Goal: Task Accomplishment & Management: Complete application form

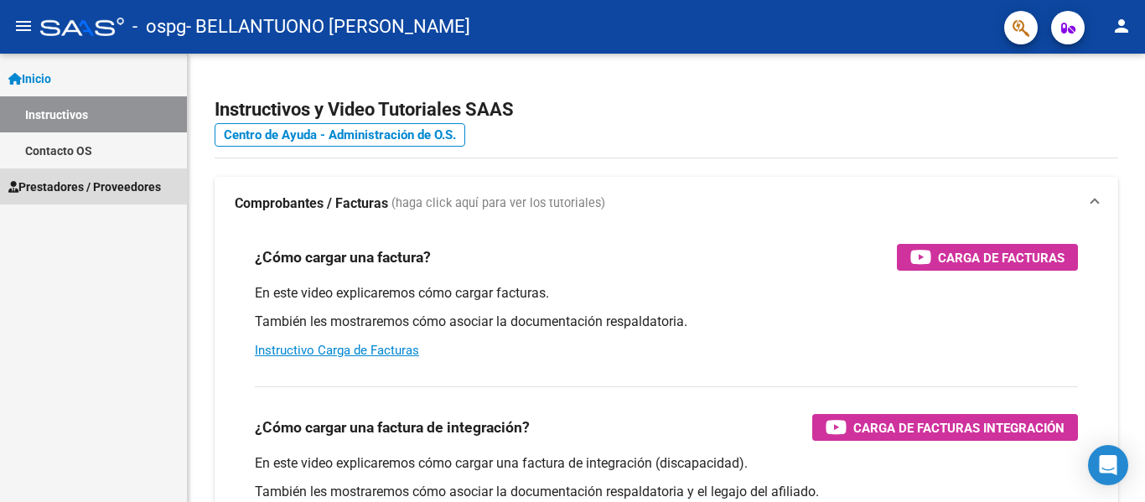
click at [80, 179] on span "Prestadores / Proveedores" at bounding box center [84, 187] width 153 height 18
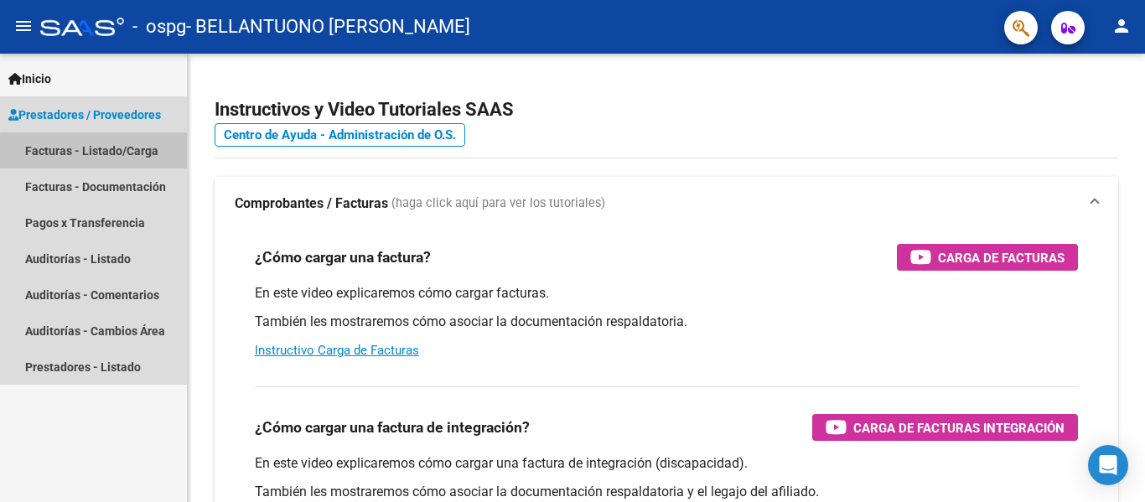
click at [119, 154] on link "Facturas - Listado/Carga" at bounding box center [93, 150] width 187 height 36
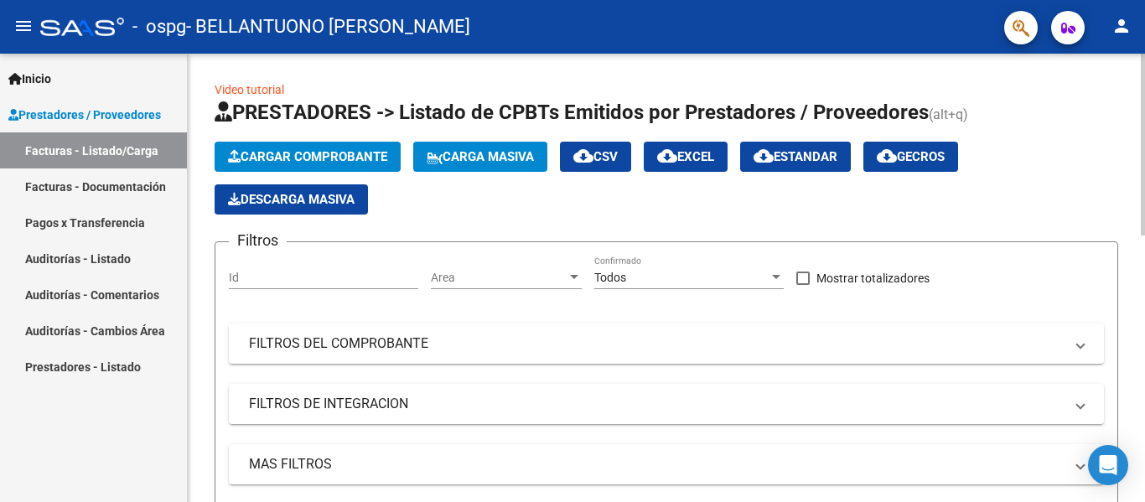
click at [342, 157] on span "Cargar Comprobante" at bounding box center [307, 156] width 159 height 15
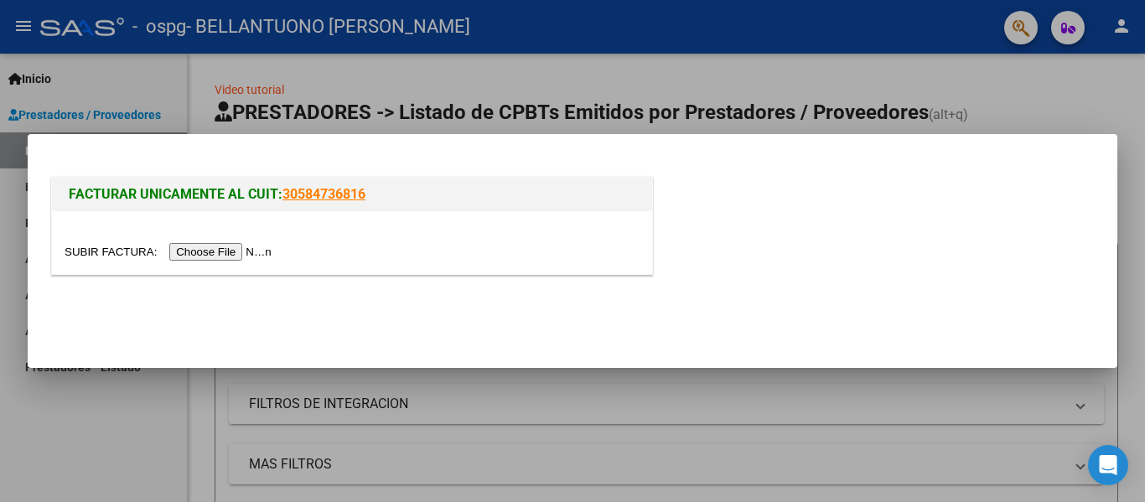
click at [223, 248] on input "file" at bounding box center [171, 252] width 212 height 18
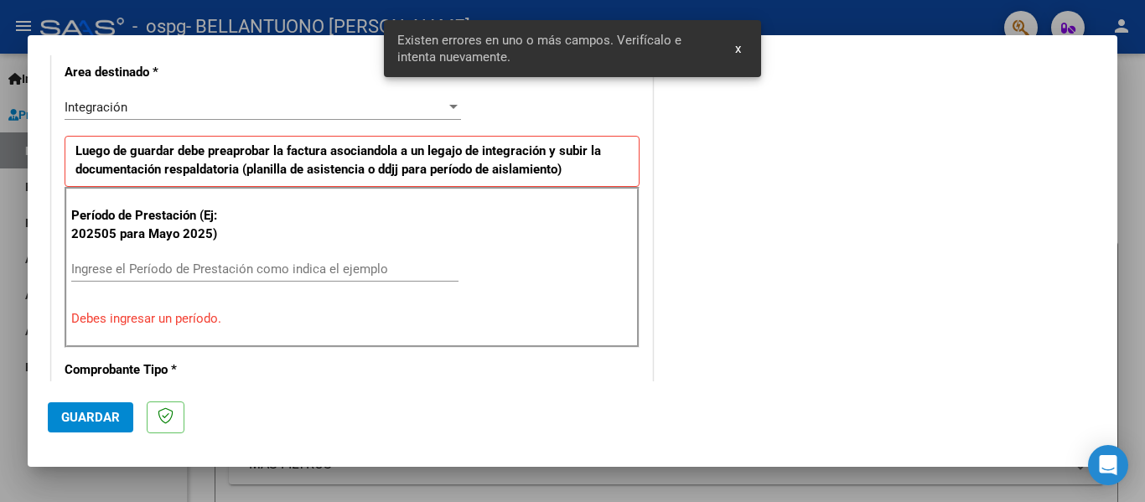
scroll to position [420, 0]
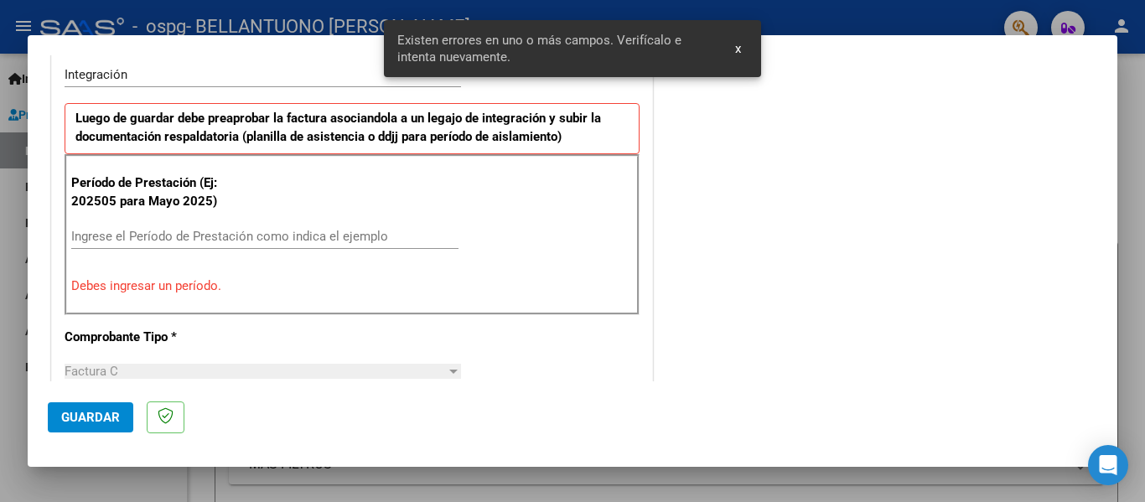
click at [319, 241] on input "Ingrese el Período de Prestación como indica el ejemplo" at bounding box center [264, 236] width 387 height 15
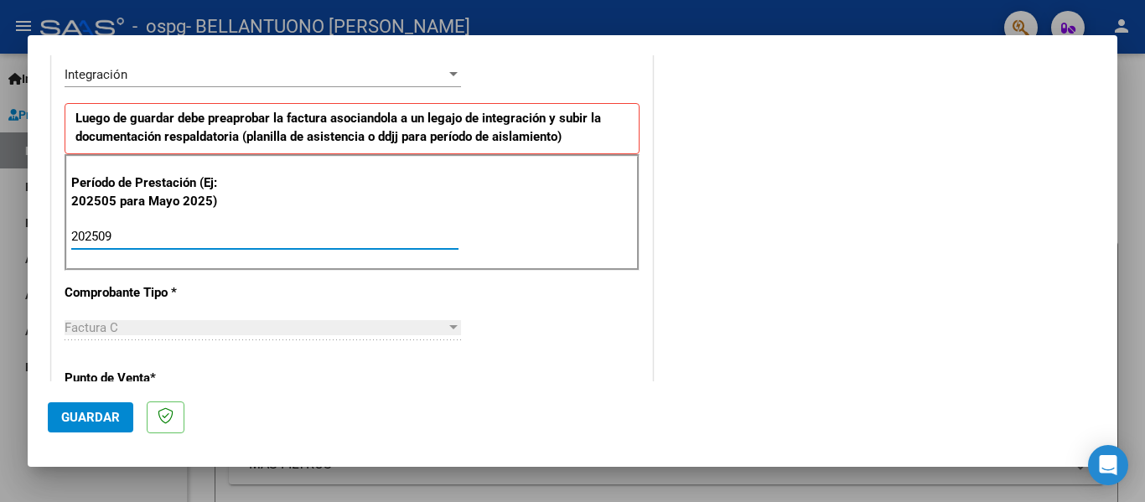
type input "202509"
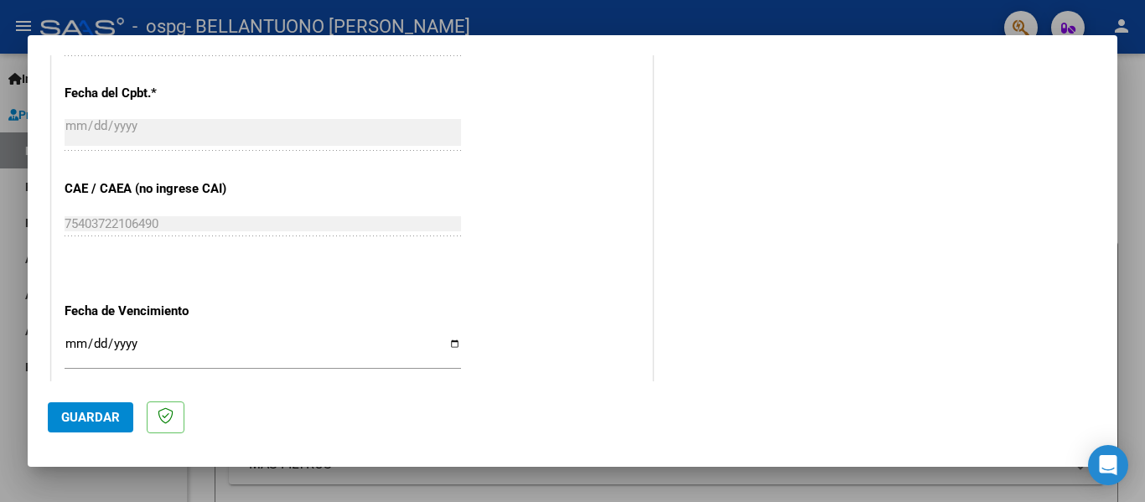
scroll to position [963, 0]
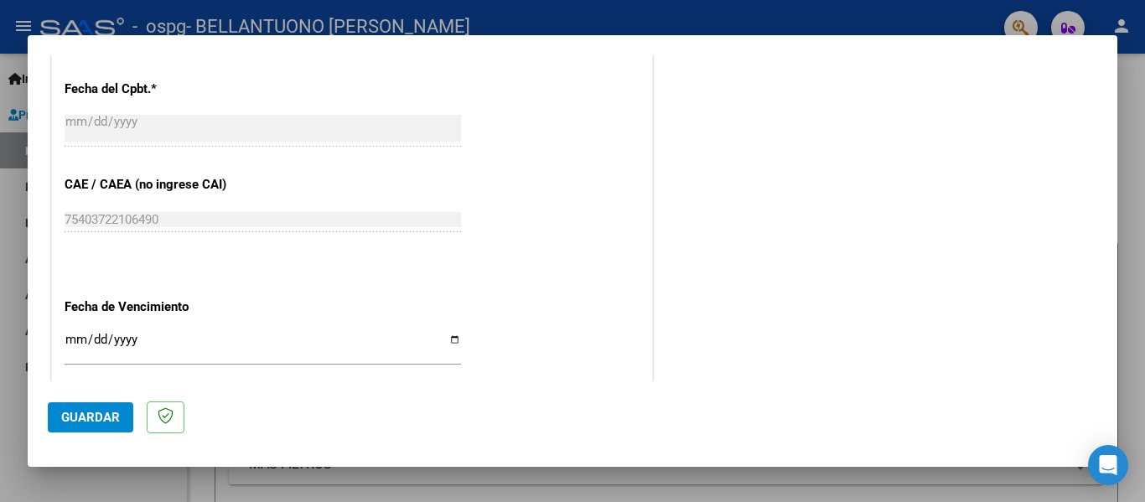
click at [261, 330] on div "Ingresar la fecha" at bounding box center [263, 347] width 397 height 36
type input "0001-10-15"
type input "0202-10-15"
click at [163, 341] on input "Ingresar la fecha" at bounding box center [263, 346] width 397 height 27
type input "[DATE]"
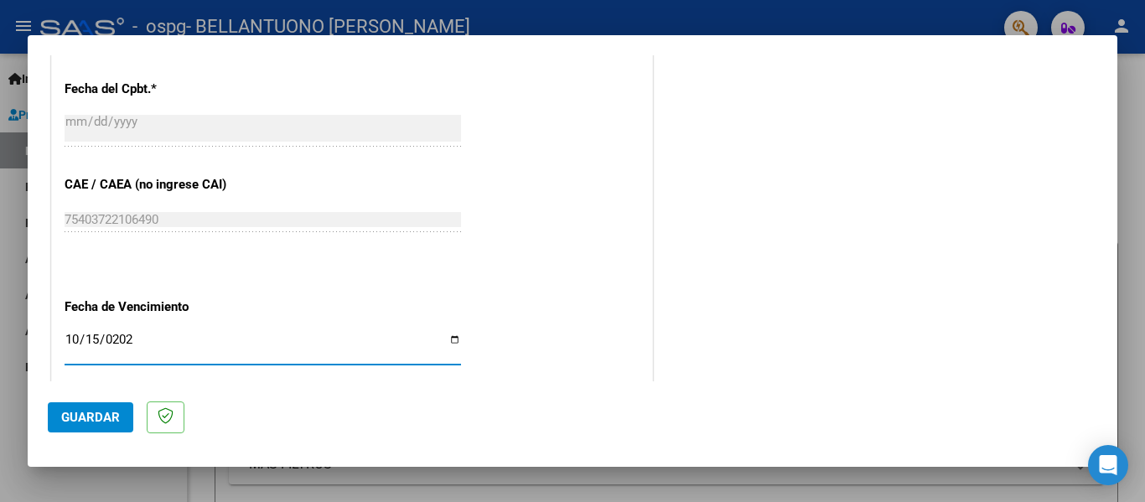
click at [158, 360] on input "[DATE]" at bounding box center [263, 346] width 397 height 27
click at [112, 419] on span "Guardar" at bounding box center [90, 417] width 59 height 15
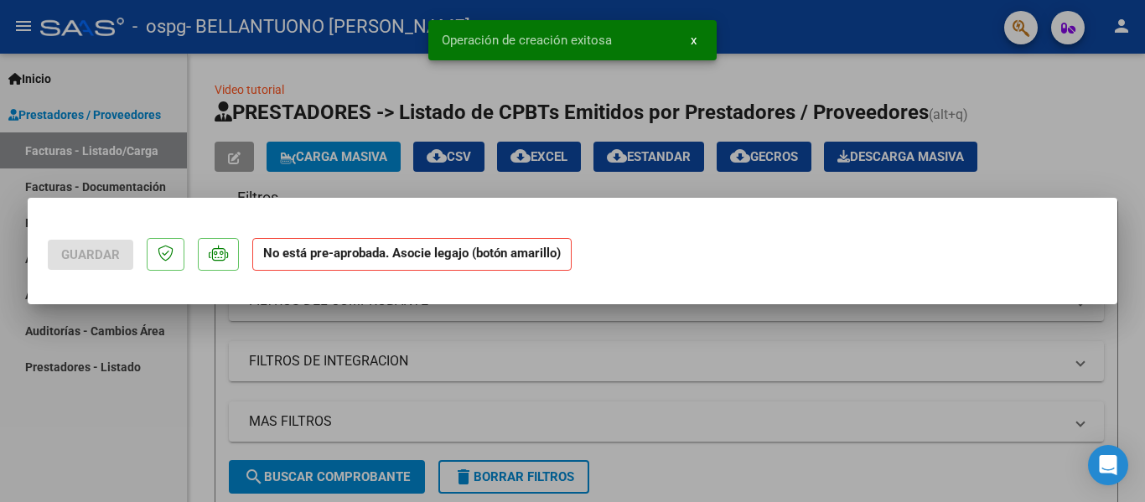
scroll to position [0, 0]
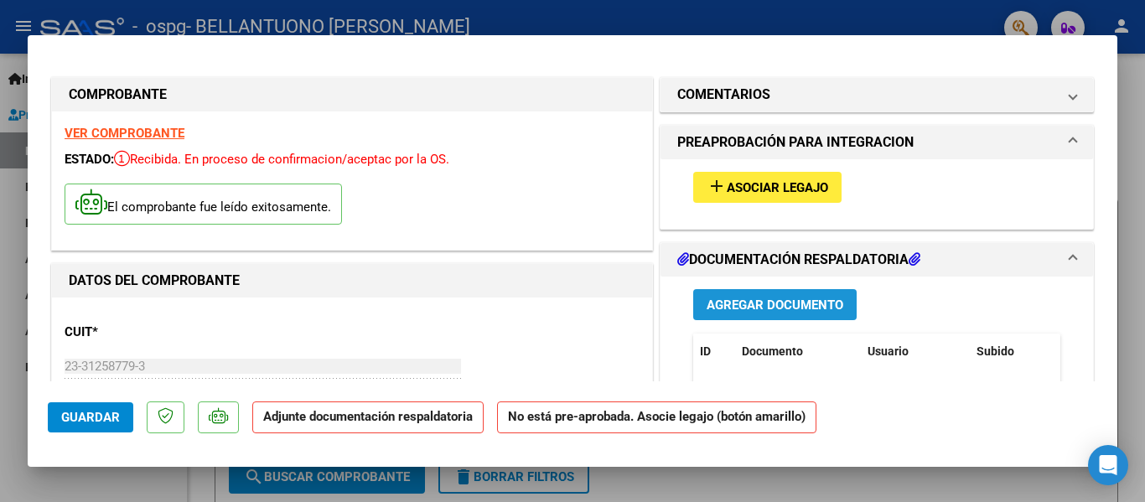
click at [760, 308] on span "Agregar Documento" at bounding box center [775, 305] width 137 height 15
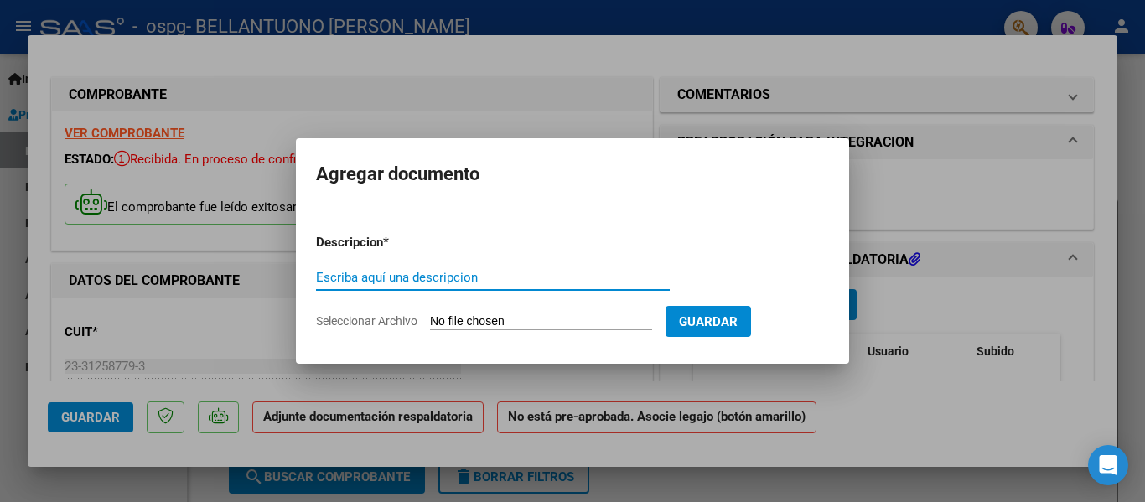
click at [547, 280] on input "Escriba aquí una descripcion" at bounding box center [493, 277] width 354 height 15
type input "planilla de asistencia"
click at [729, 314] on span "Guardar" at bounding box center [708, 321] width 59 height 15
click at [595, 313] on form "Descripcion * planilla de asistencia Escriba aquí una descripcion Seleccionar A…" at bounding box center [572, 281] width 513 height 122
click at [543, 322] on input "Seleccionar Archivo" at bounding box center [541, 322] width 222 height 16
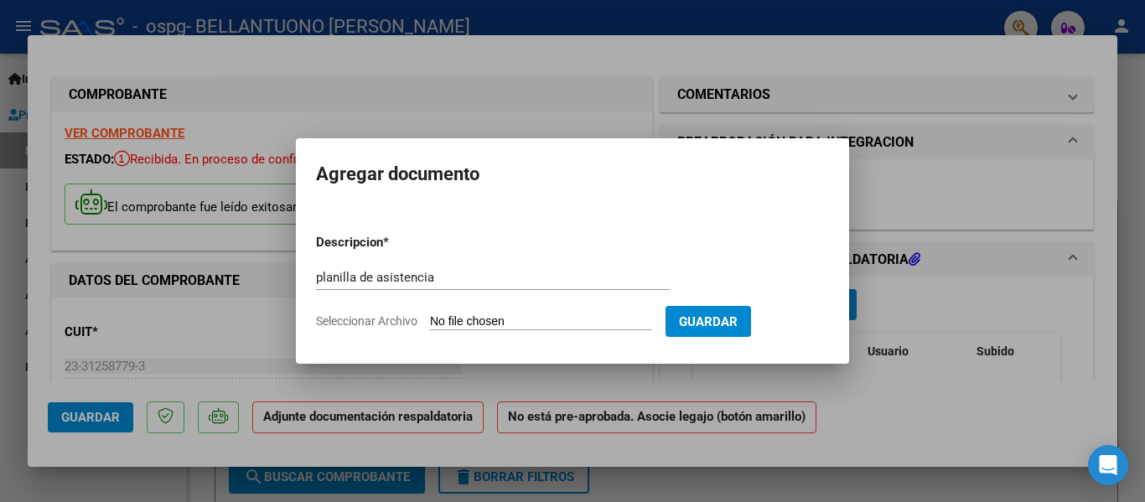
type input "C:\fakepath\planilla de asistencia [DATE].pdf"
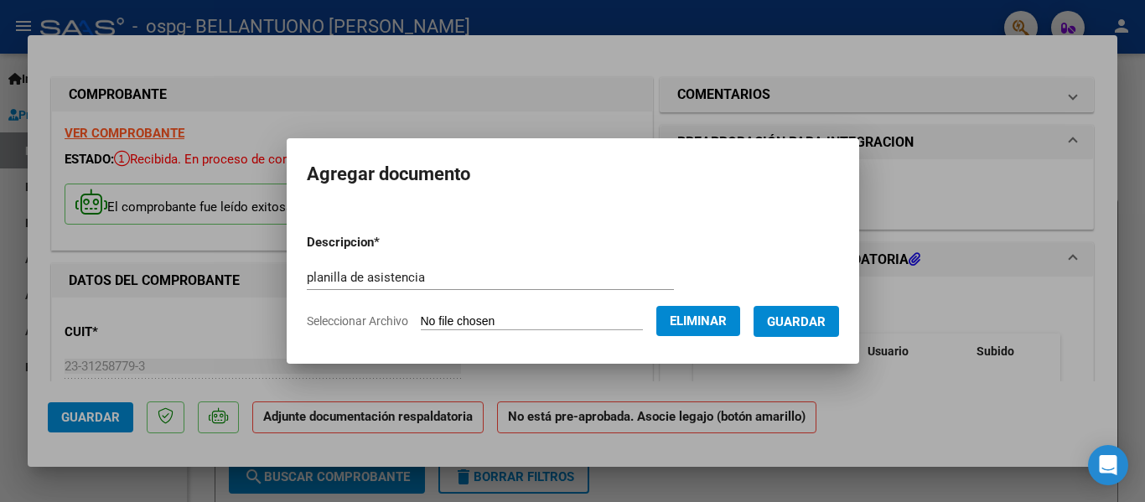
click at [804, 329] on span "Guardar" at bounding box center [796, 321] width 59 height 15
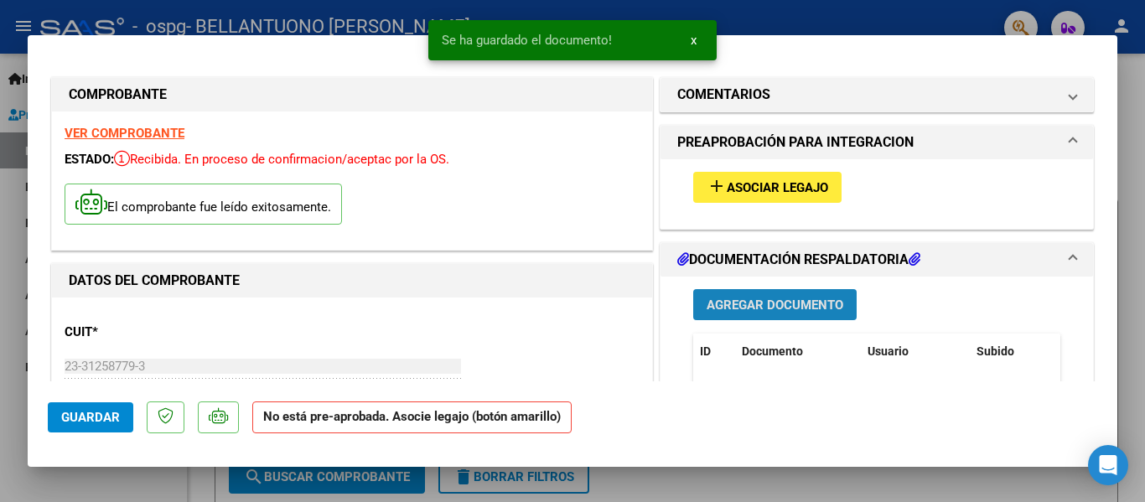
click at [775, 304] on span "Agregar Documento" at bounding box center [775, 305] width 137 height 15
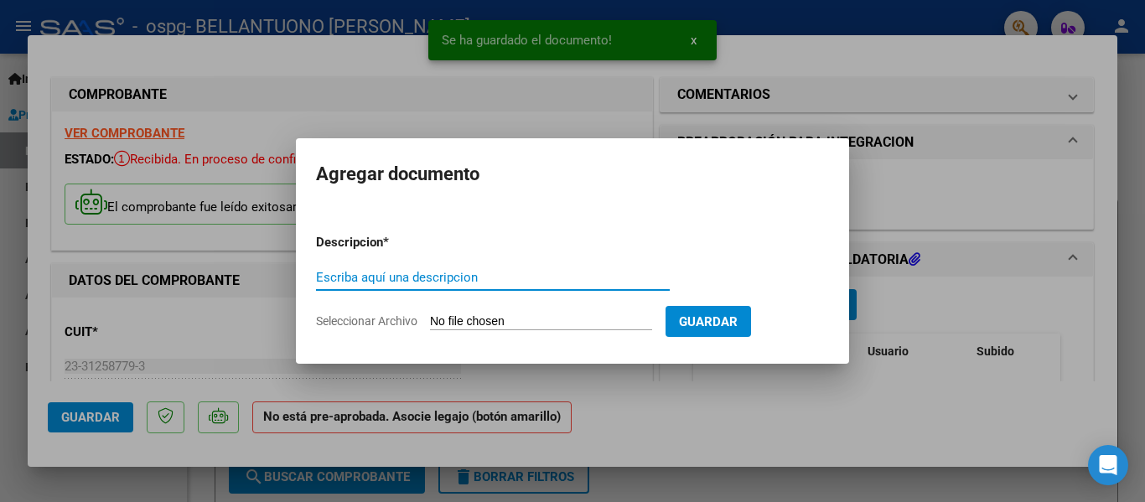
click at [542, 283] on input "Escriba aquí una descripcion" at bounding box center [493, 277] width 354 height 15
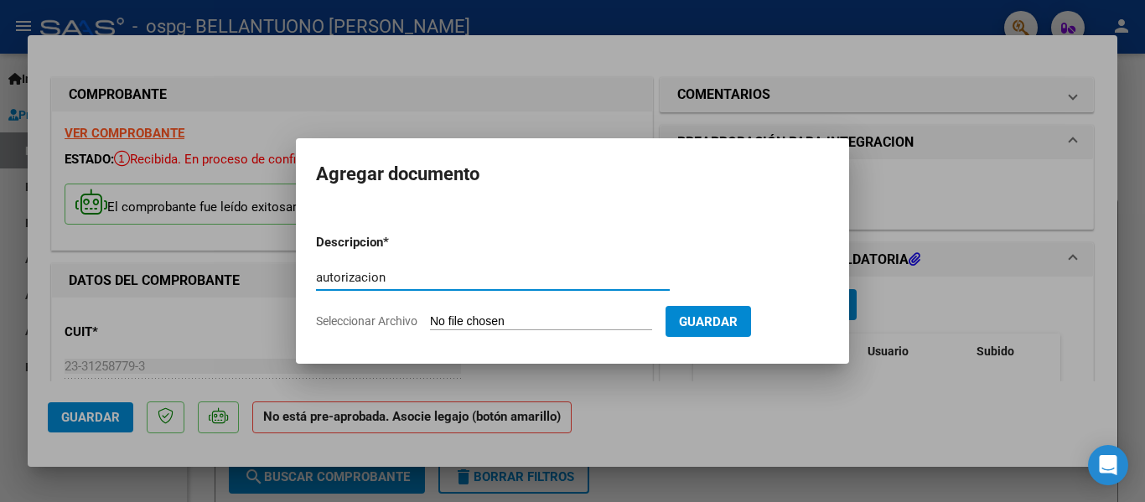
type input "autorizacion"
click at [567, 319] on input "Seleccionar Archivo" at bounding box center [541, 322] width 222 height 16
type input "C:\fakepath\AUTORIZACION [PERSON_NAME] (1).pdf"
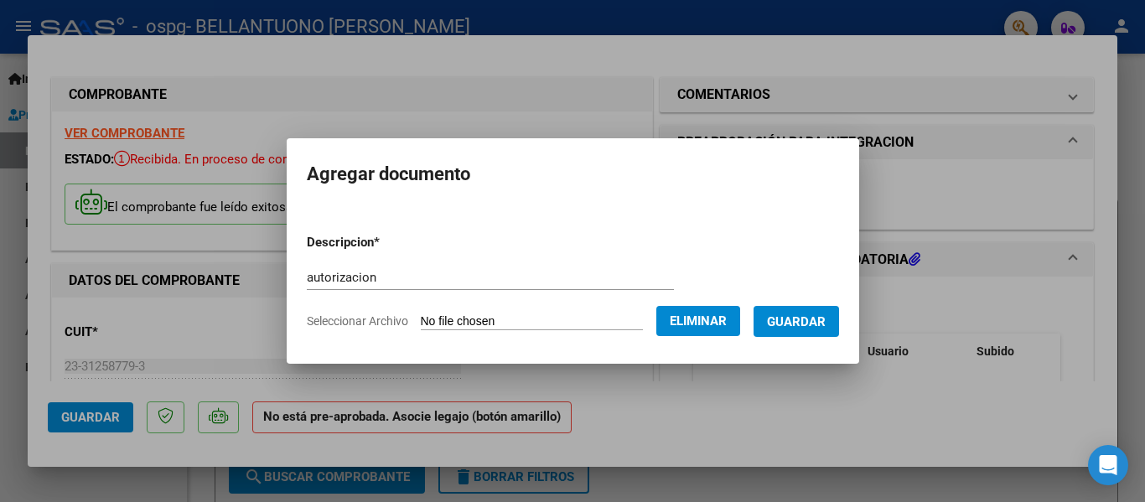
click at [807, 327] on span "Guardar" at bounding box center [796, 321] width 59 height 15
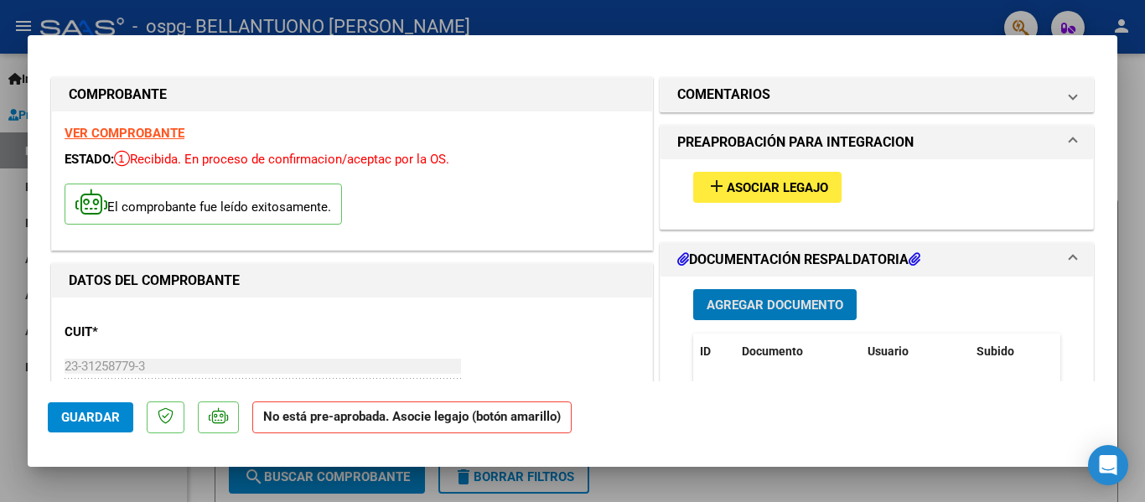
click at [109, 416] on span "Guardar" at bounding box center [90, 417] width 59 height 15
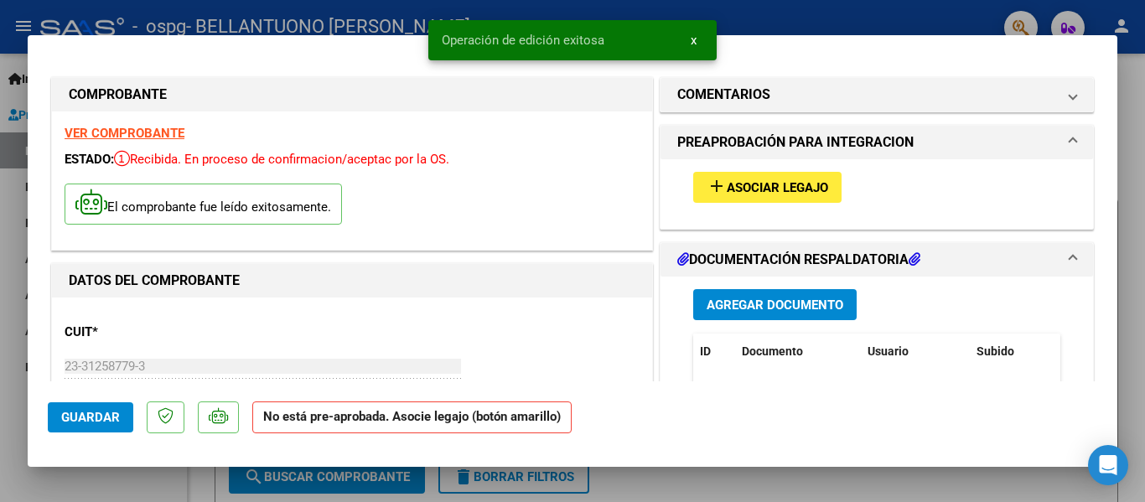
click at [91, 422] on span "Guardar" at bounding box center [90, 417] width 59 height 15
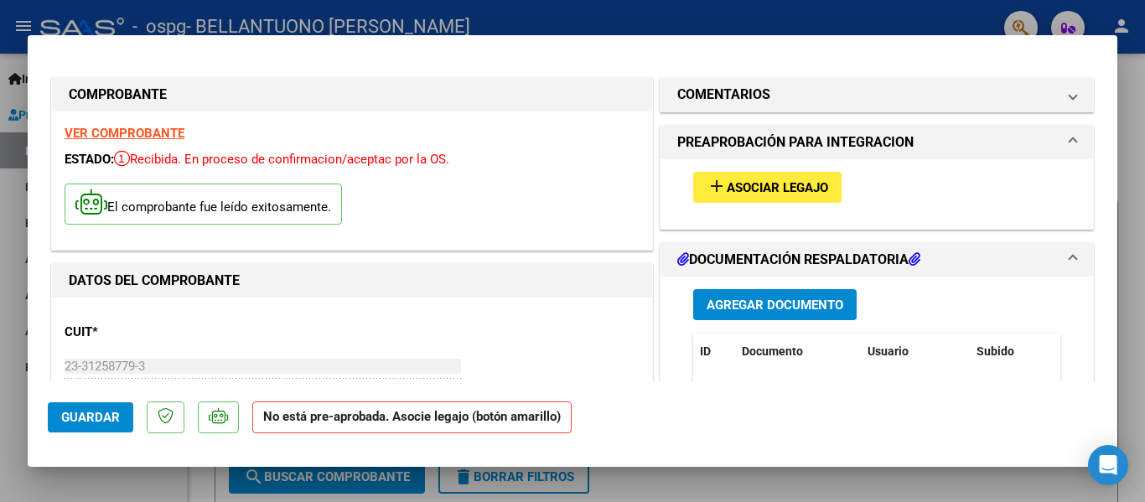
click at [368, 18] on div at bounding box center [572, 251] width 1145 height 502
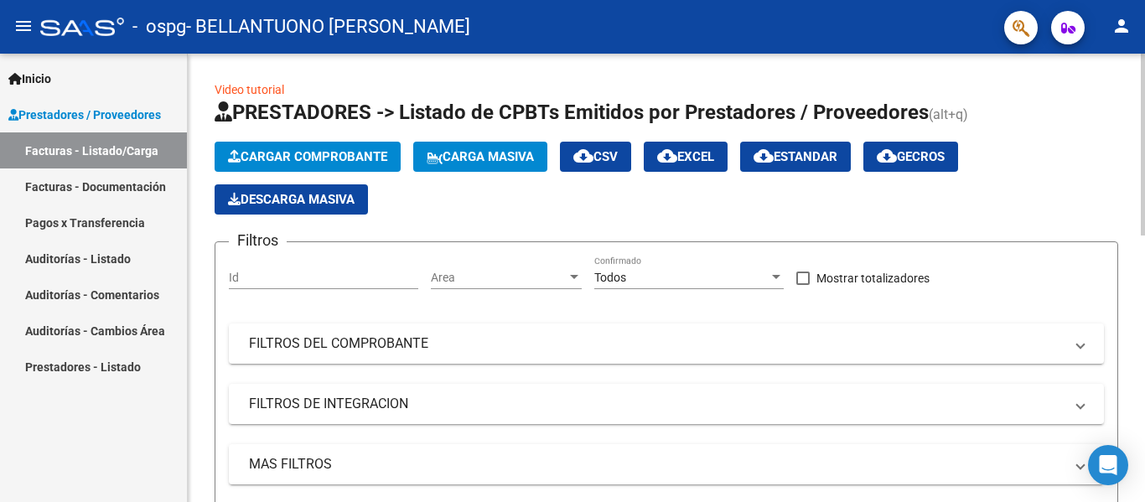
click at [280, 301] on div "Id" at bounding box center [323, 280] width 189 height 48
click at [279, 291] on div "Id" at bounding box center [323, 280] width 189 height 48
click at [101, 182] on link "Facturas - Documentación" at bounding box center [93, 187] width 187 height 36
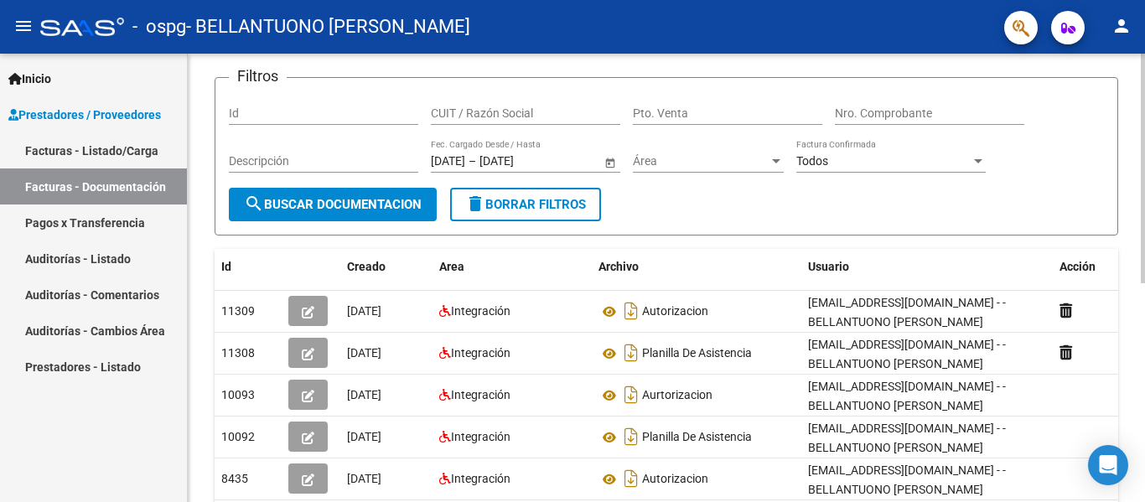
scroll to position [105, 0]
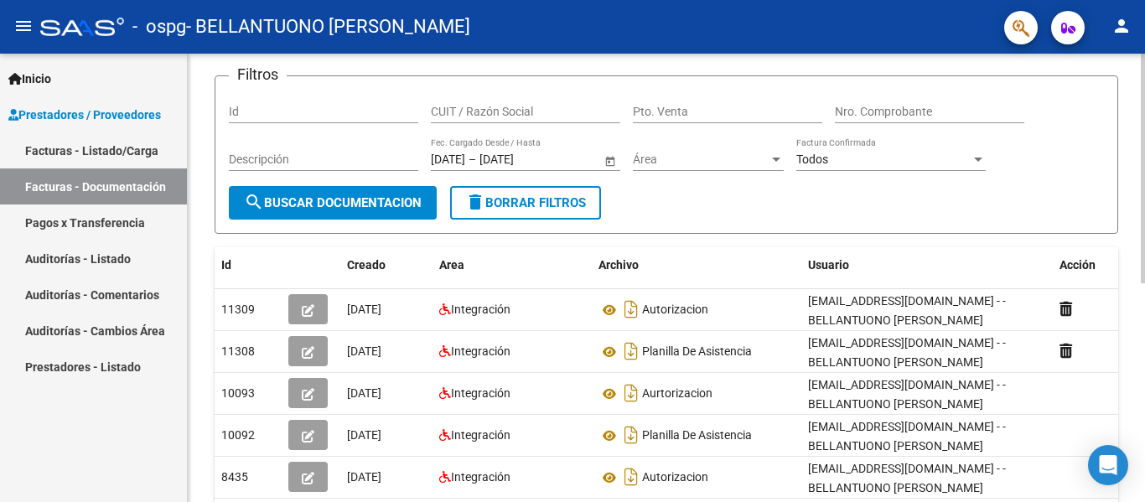
click at [1103, 252] on div "PRESTADORES -> Comprobantes - Documentación Respaldatoria cloud_download Export…" at bounding box center [669, 379] width 962 height 861
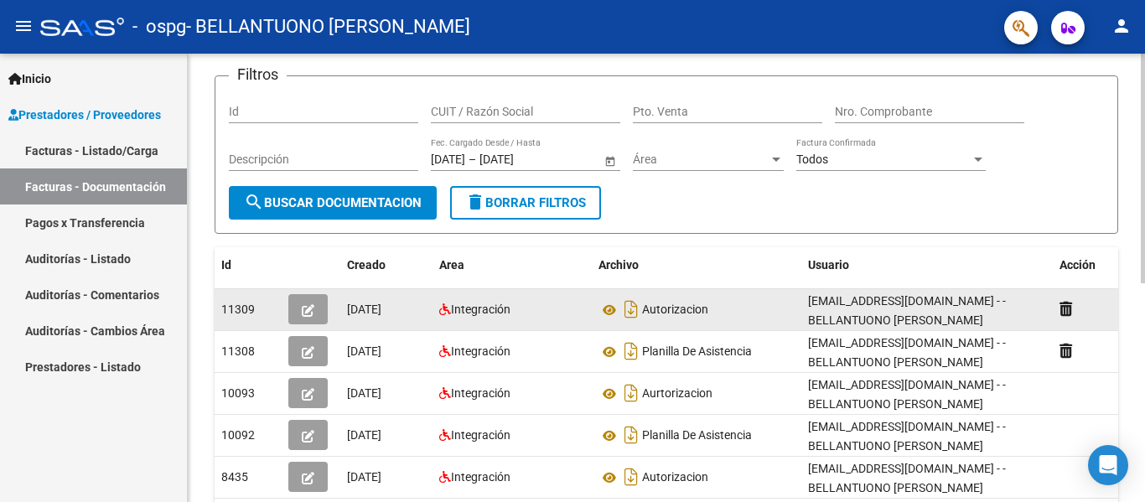
click at [314, 308] on button "button" at bounding box center [307, 309] width 39 height 30
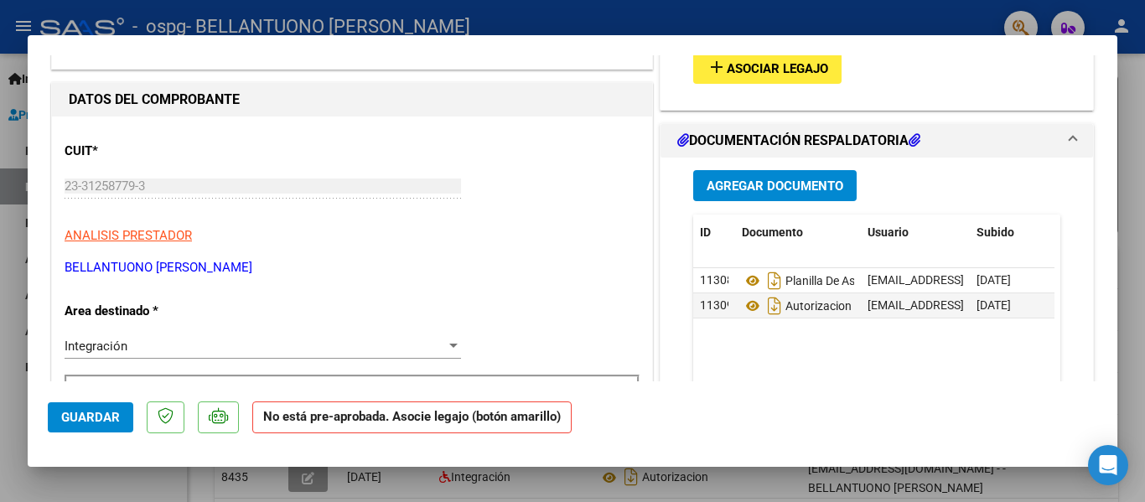
scroll to position [99, 0]
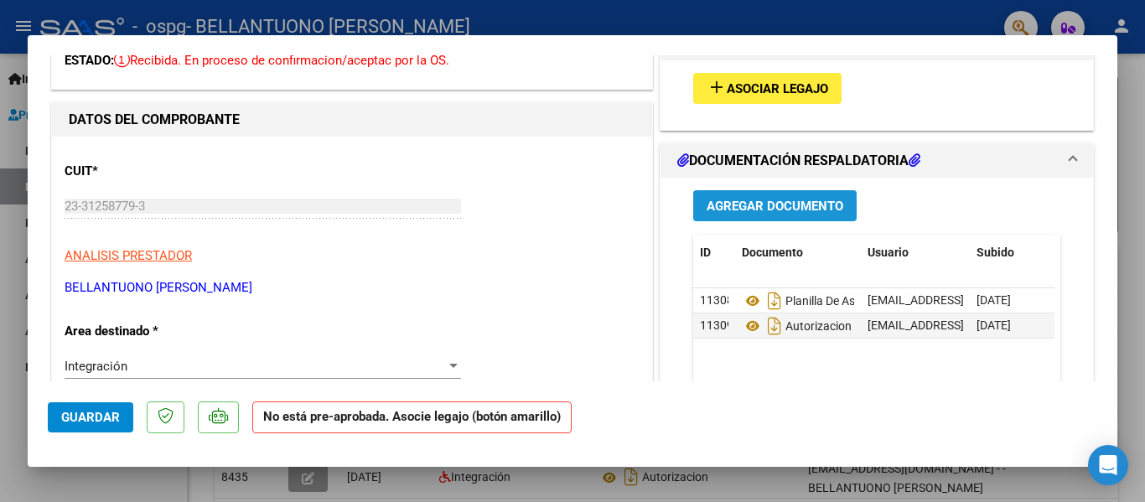
click at [799, 202] on span "Agregar Documento" at bounding box center [775, 206] width 137 height 15
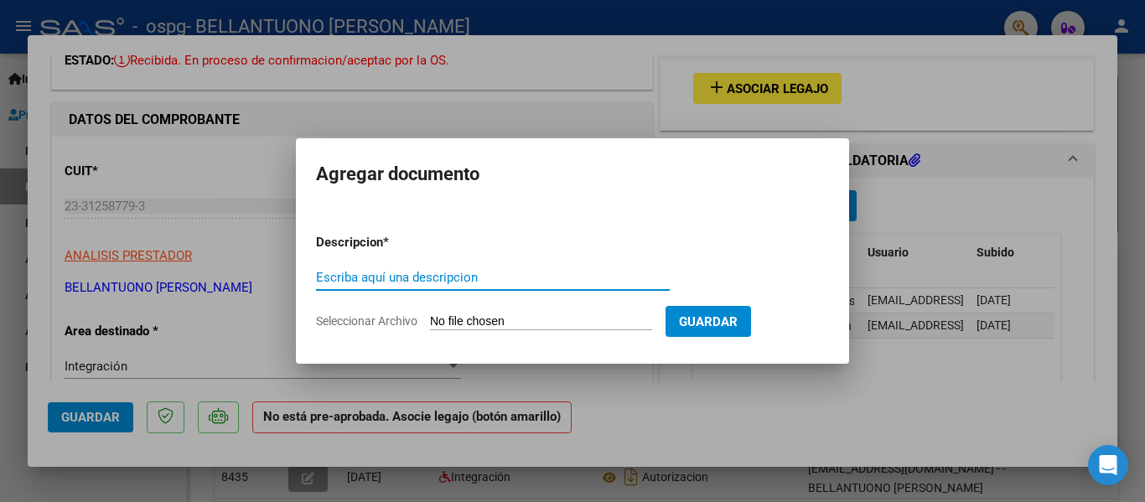
click at [431, 270] on input "Escriba aquí una descripcion" at bounding box center [493, 277] width 354 height 15
type input "factura"
click at [585, 319] on input "Seleccionar Archivo" at bounding box center [541, 322] width 222 height 16
type input "C:\fakepath\23312587793_011_00002_00000826.pdf"
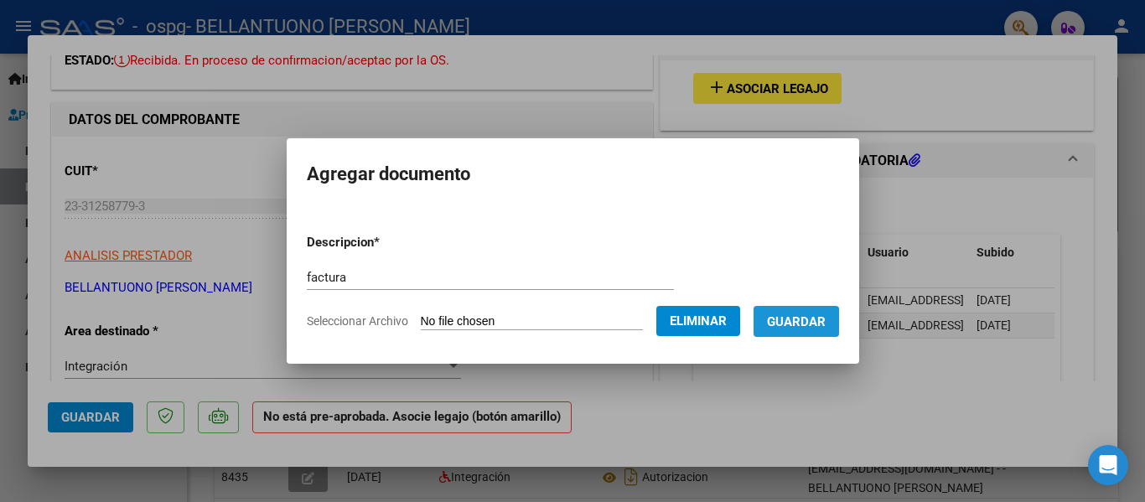
click at [811, 328] on span "Guardar" at bounding box center [796, 321] width 59 height 15
